Goal: Find specific page/section: Find specific page/section

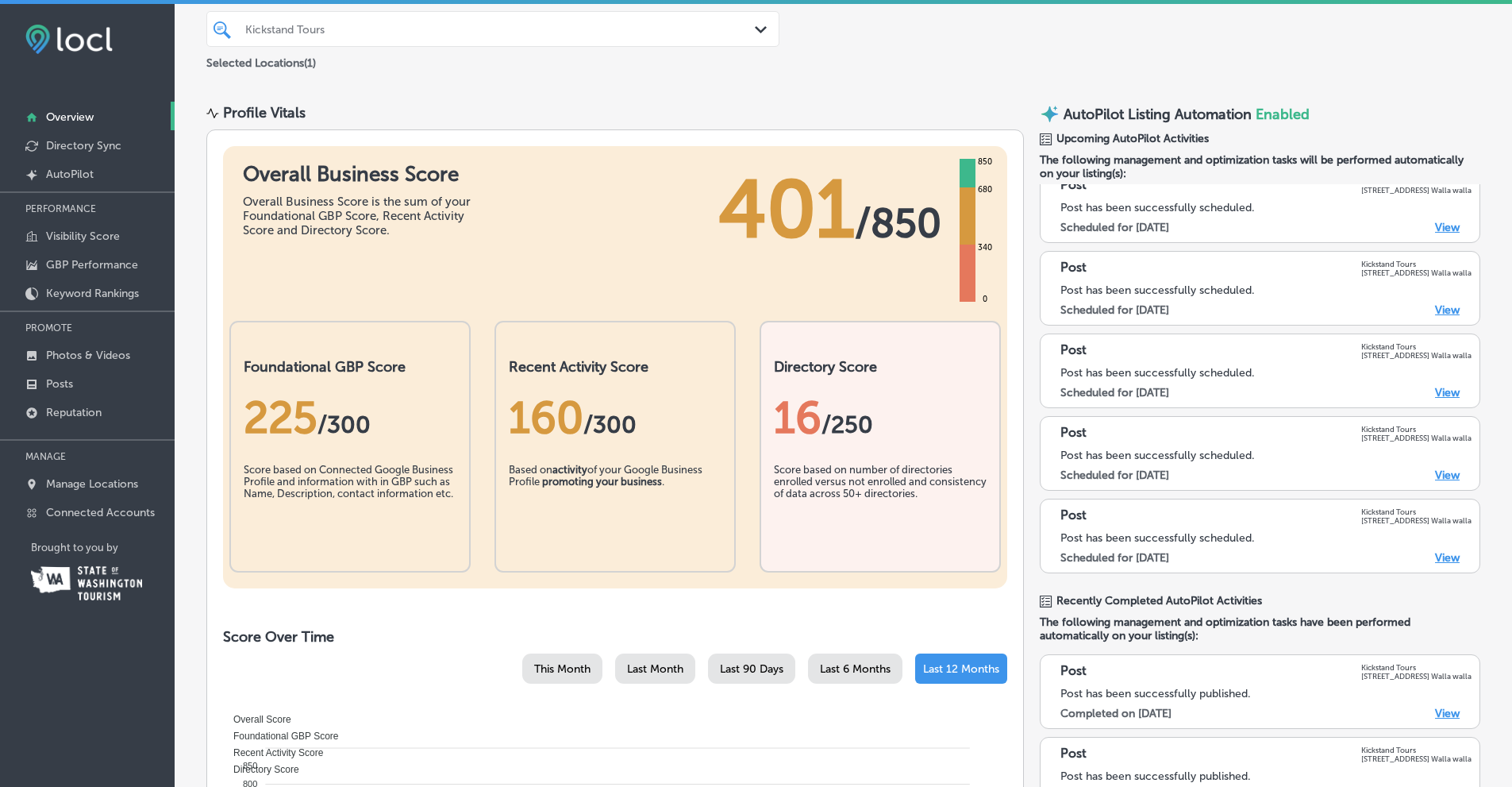
scroll to position [81, 0]
click at [69, 381] on p "Posts" at bounding box center [59, 384] width 27 height 13
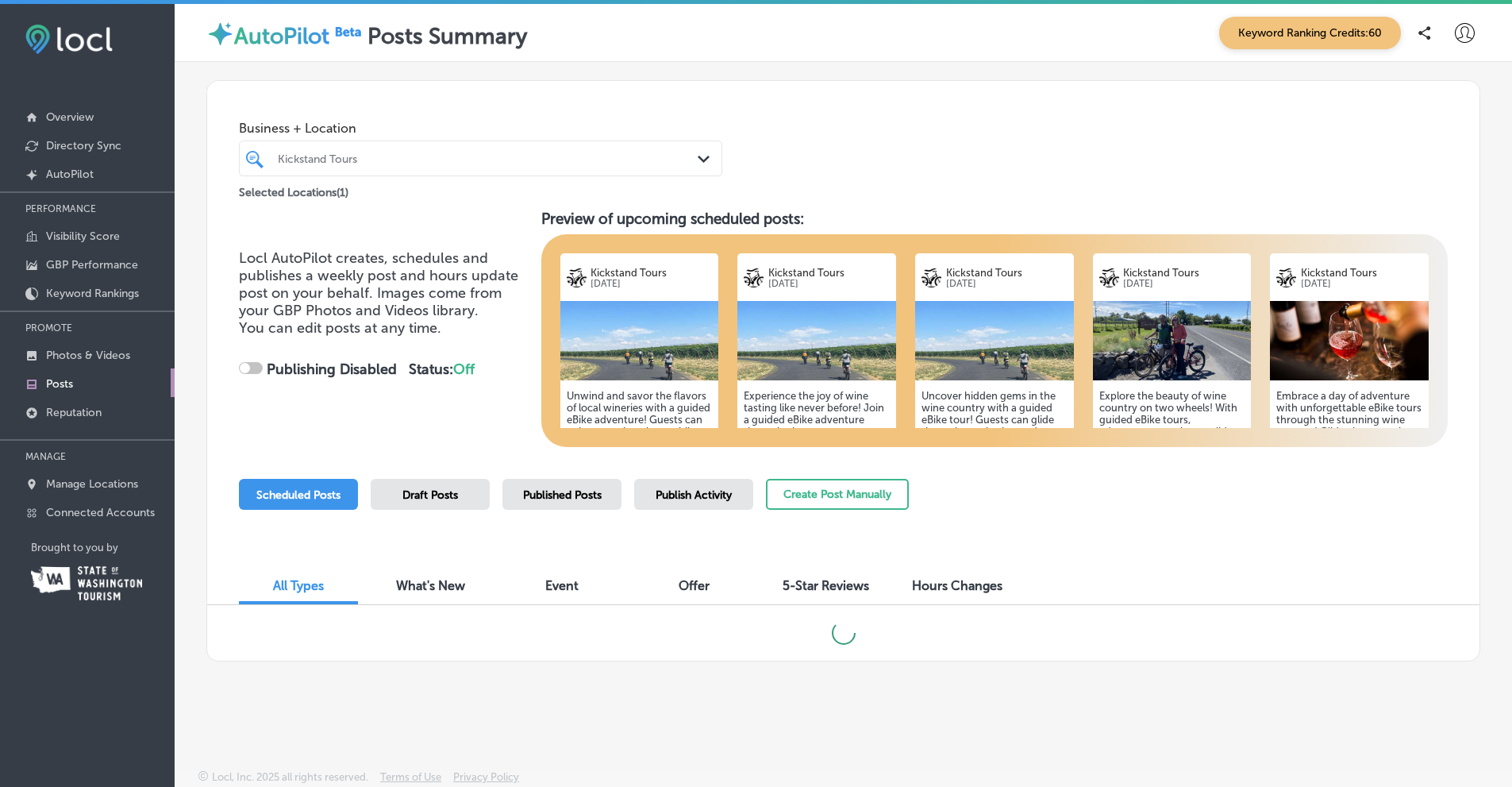
checkbox input "true"
